Goal: Task Accomplishment & Management: Manage account settings

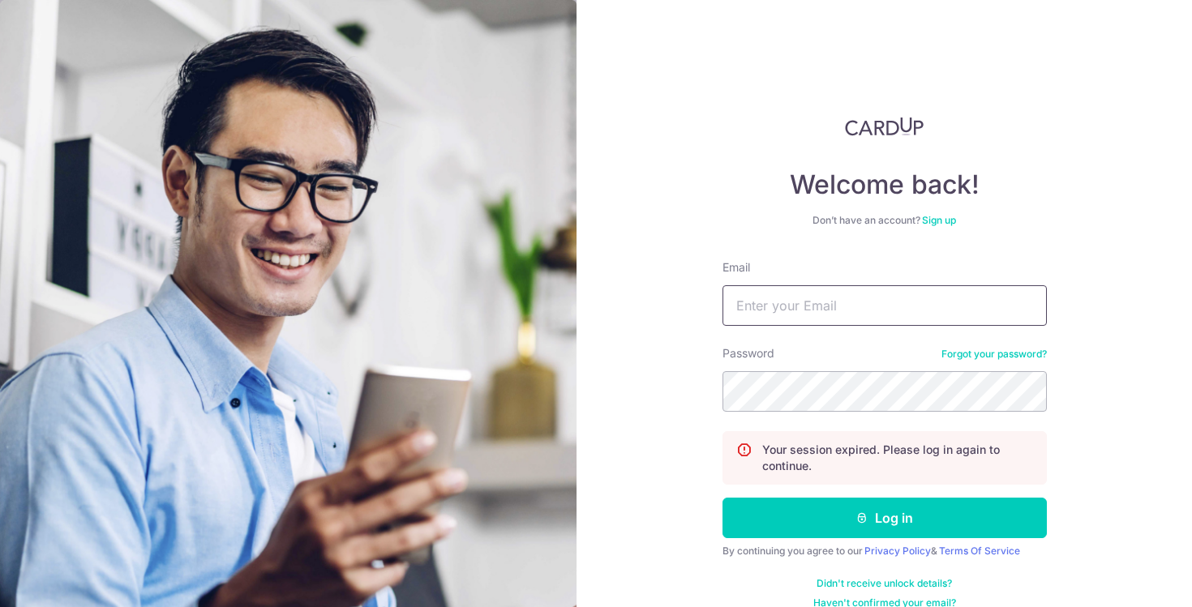
click at [748, 310] on input "Email" at bounding box center [885, 305] width 324 height 41
type input "[EMAIL_ADDRESS][DOMAIN_NAME]"
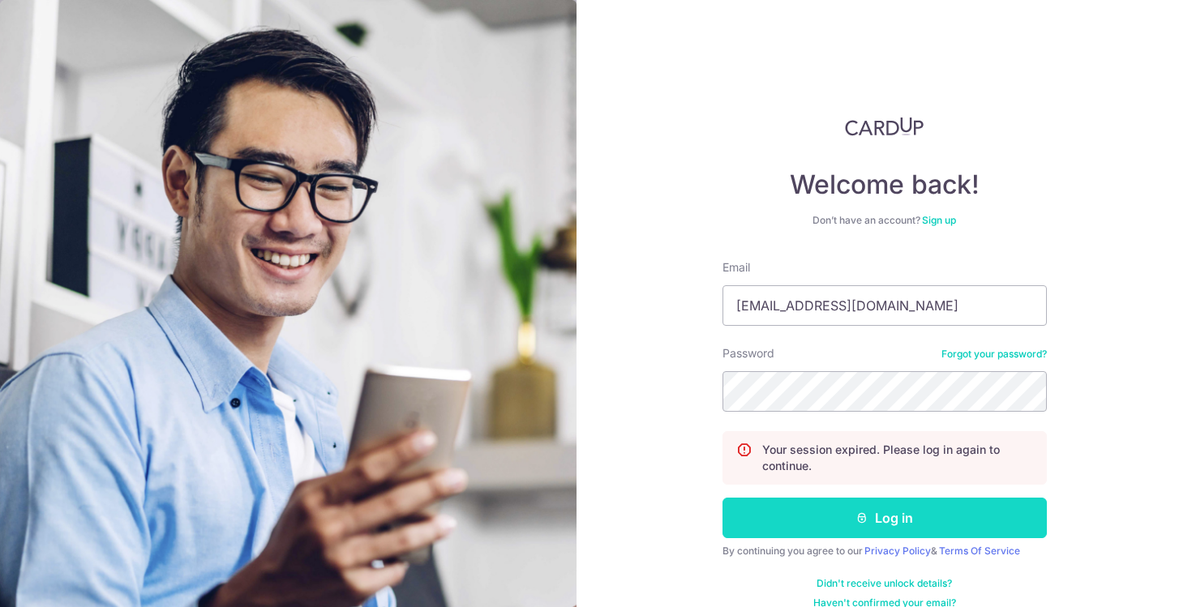
click at [873, 513] on button "Log in" at bounding box center [885, 518] width 324 height 41
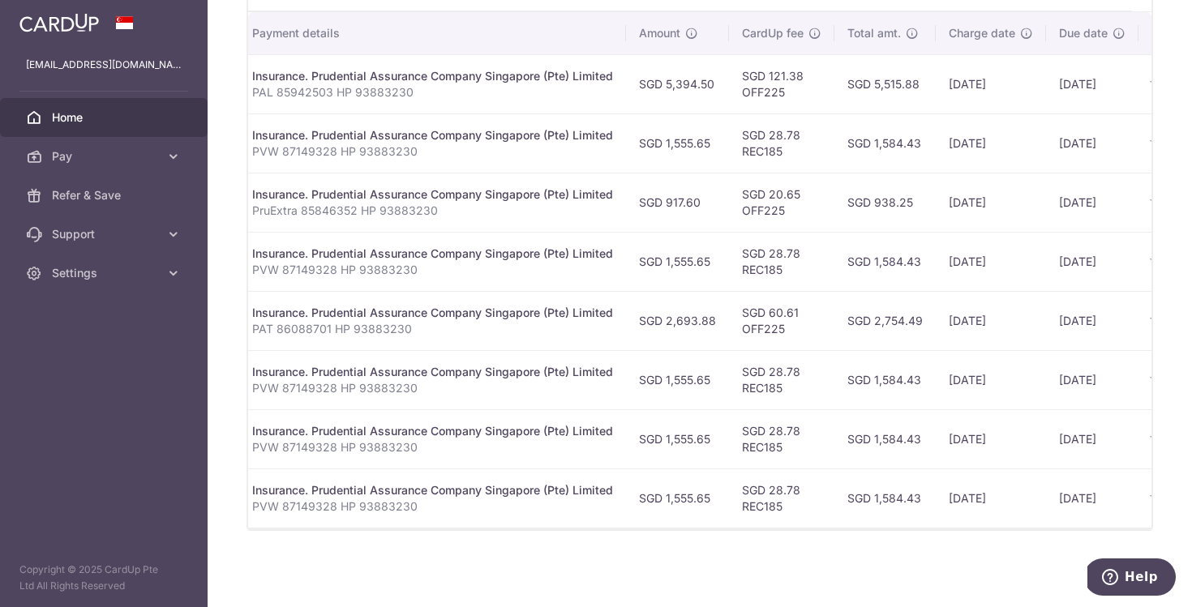
scroll to position [493, 0]
